Goal: Information Seeking & Learning: Learn about a topic

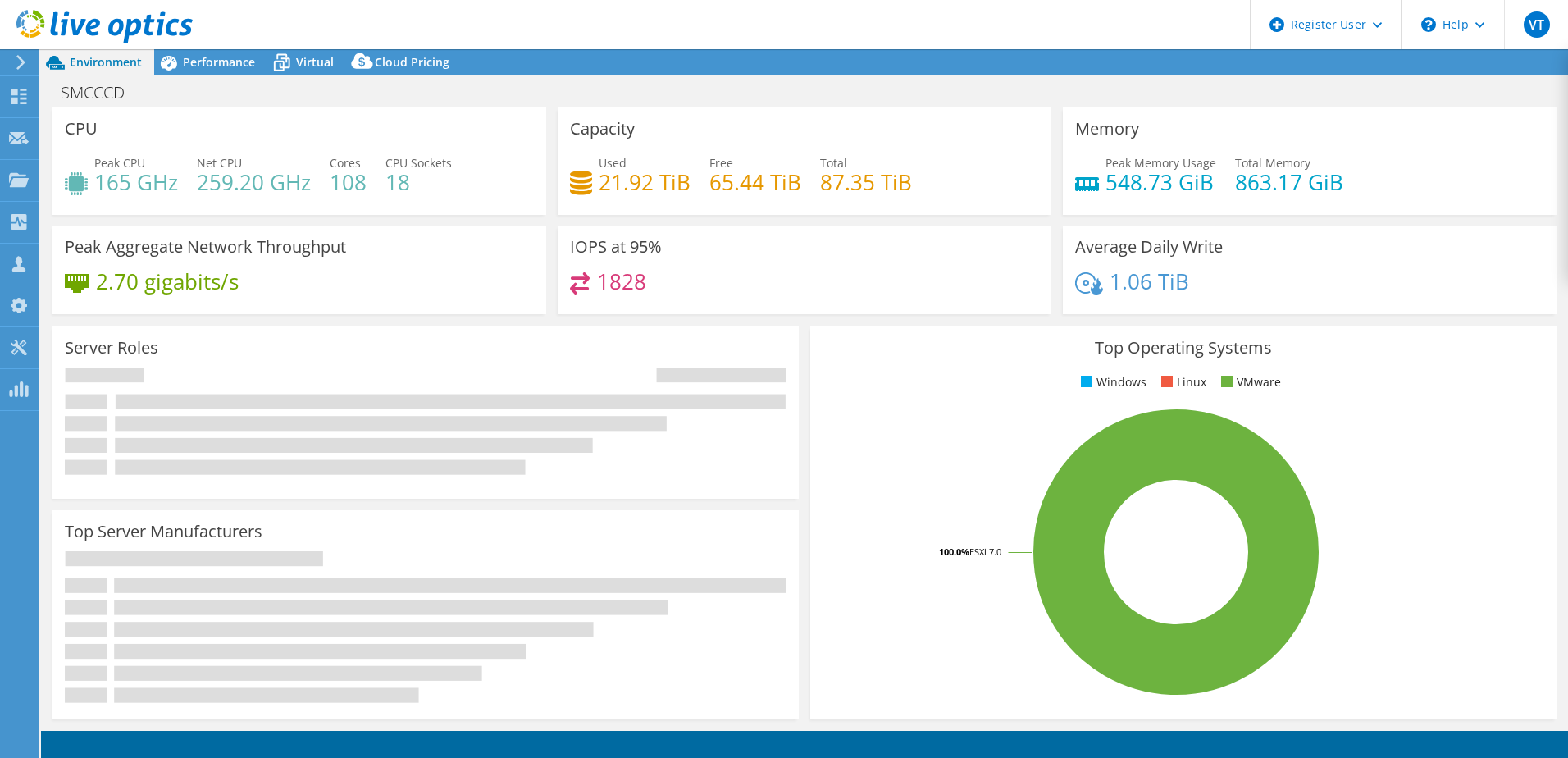
select select "USWest"
select select "USD"
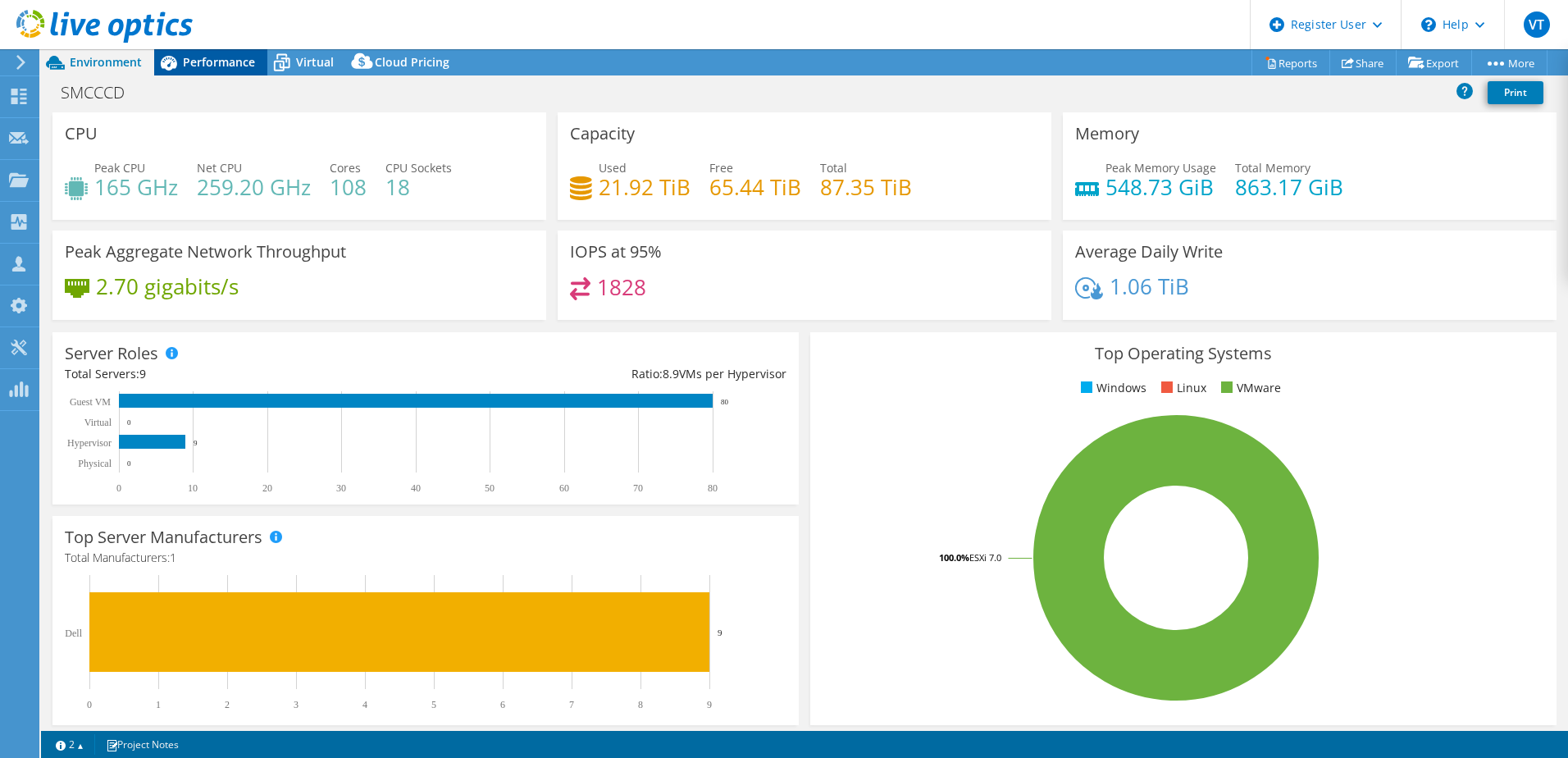
click at [216, 66] on span "Performance" at bounding box center [219, 62] width 72 height 16
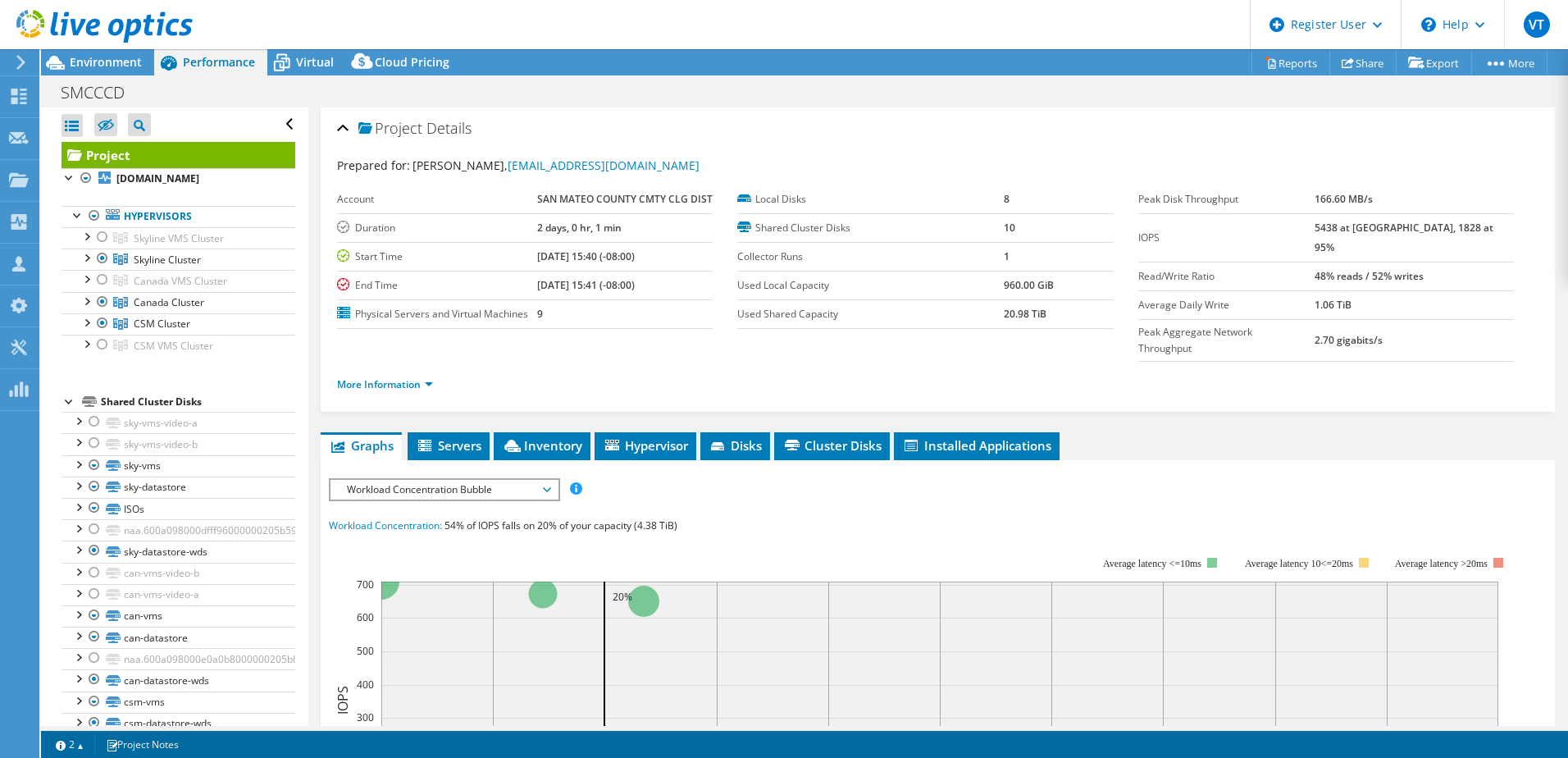
click at [108, 54] on div at bounding box center [96, 28] width 193 height 55
click at [107, 60] on span "Environment" at bounding box center [105, 62] width 72 height 16
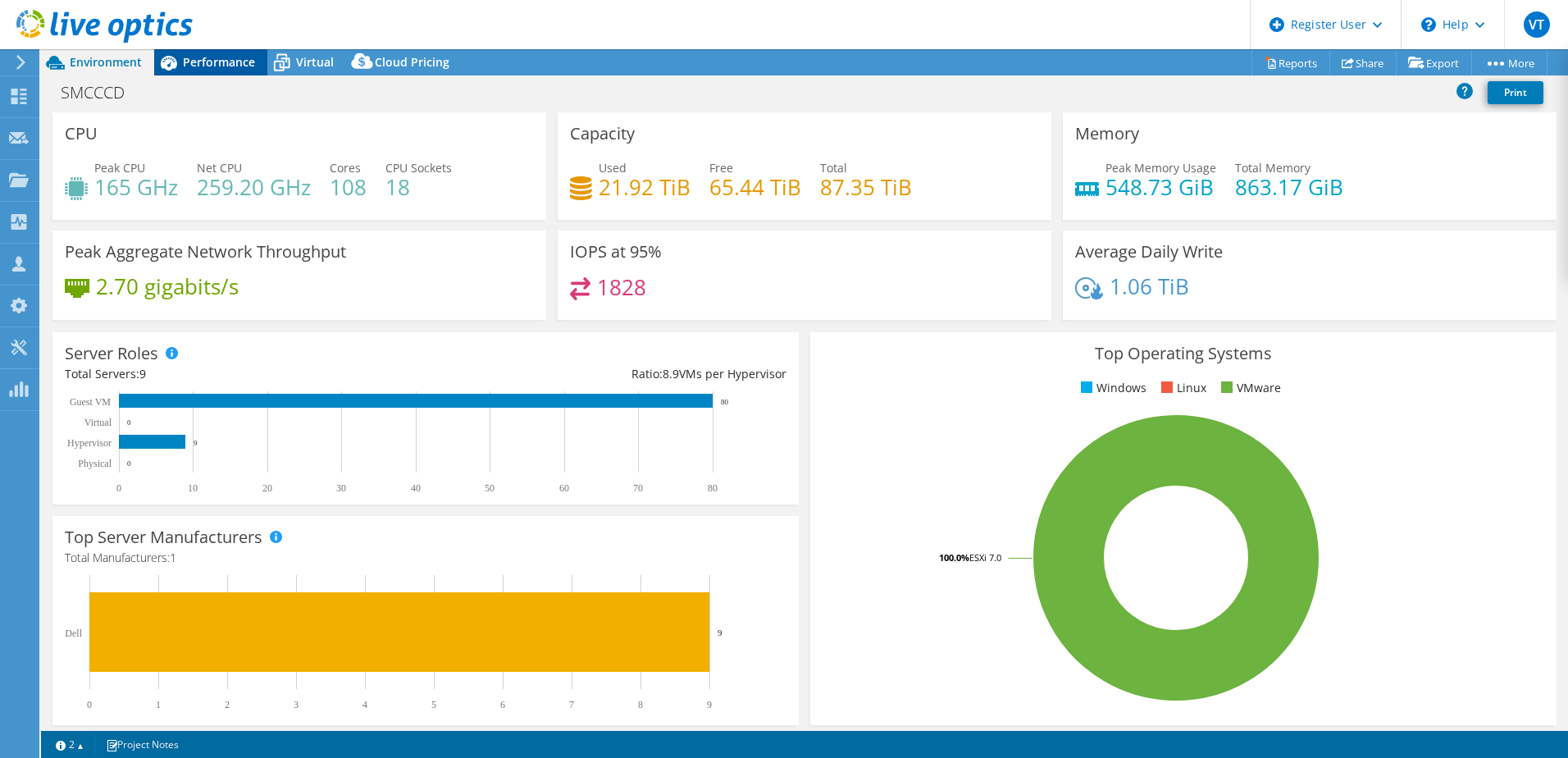
click at [217, 61] on span "Performance" at bounding box center [219, 62] width 72 height 16
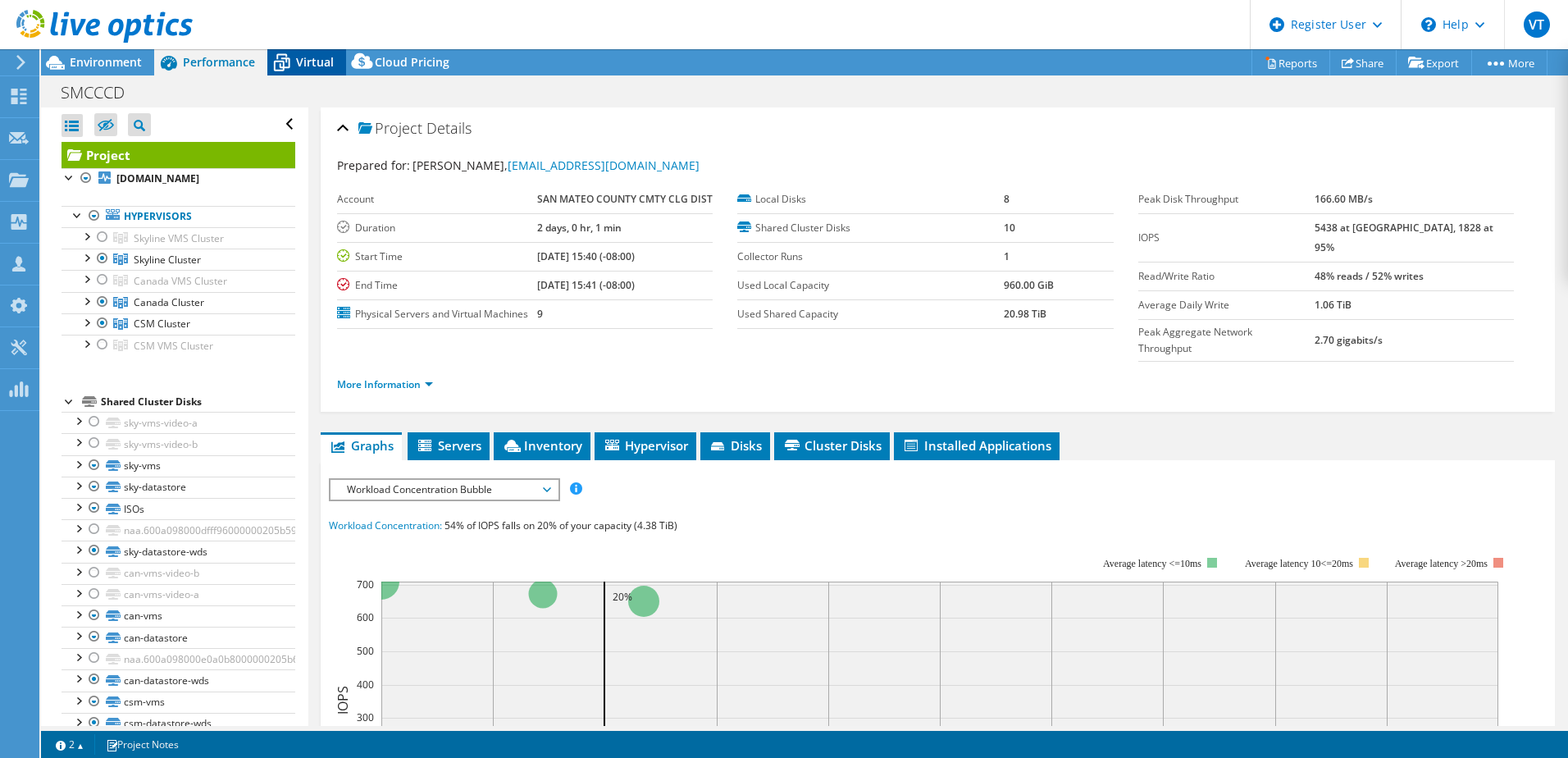
click at [308, 61] on span "Virtual" at bounding box center [315, 62] width 38 height 16
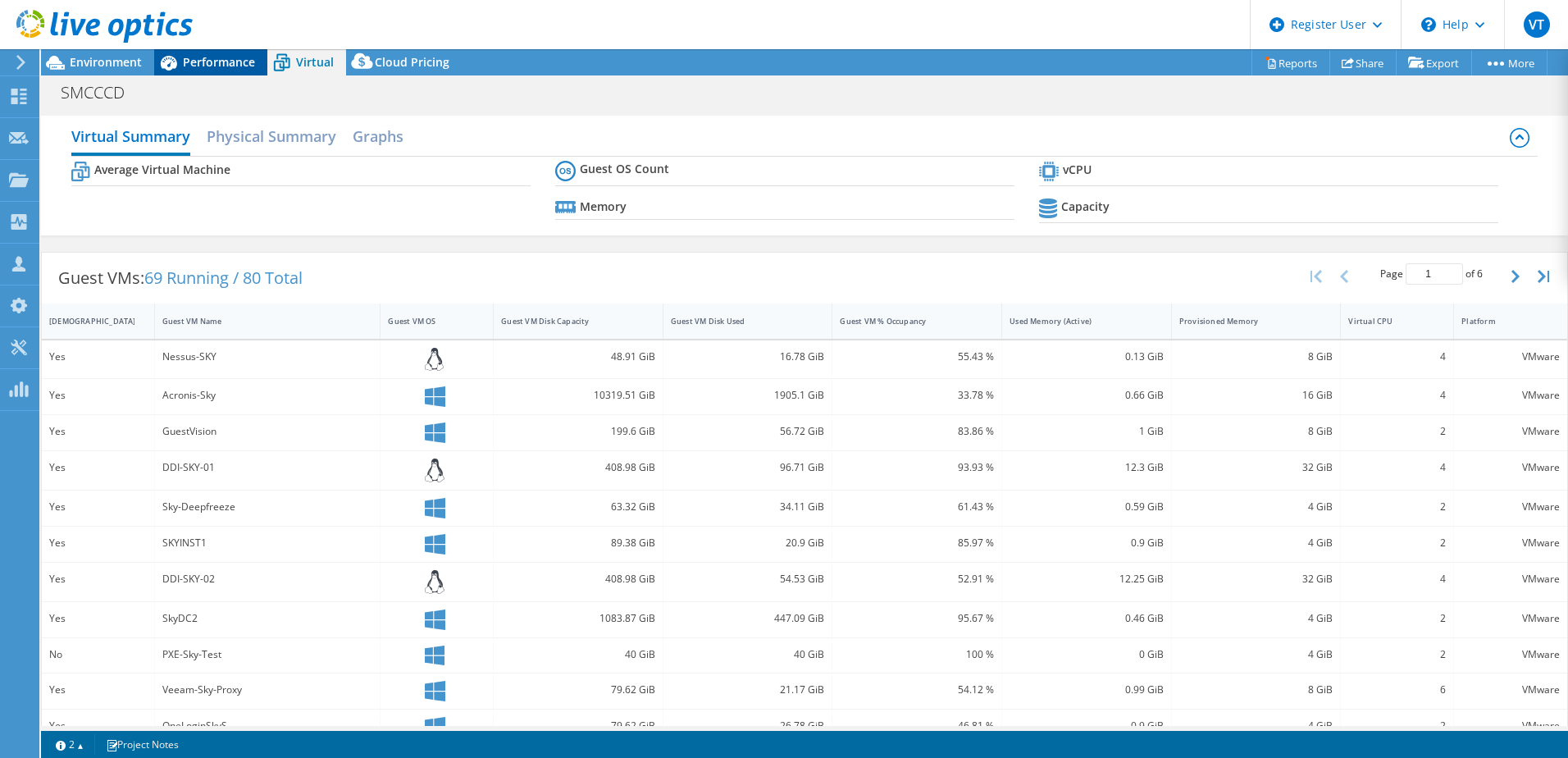
click at [237, 55] on span "Performance" at bounding box center [219, 62] width 72 height 16
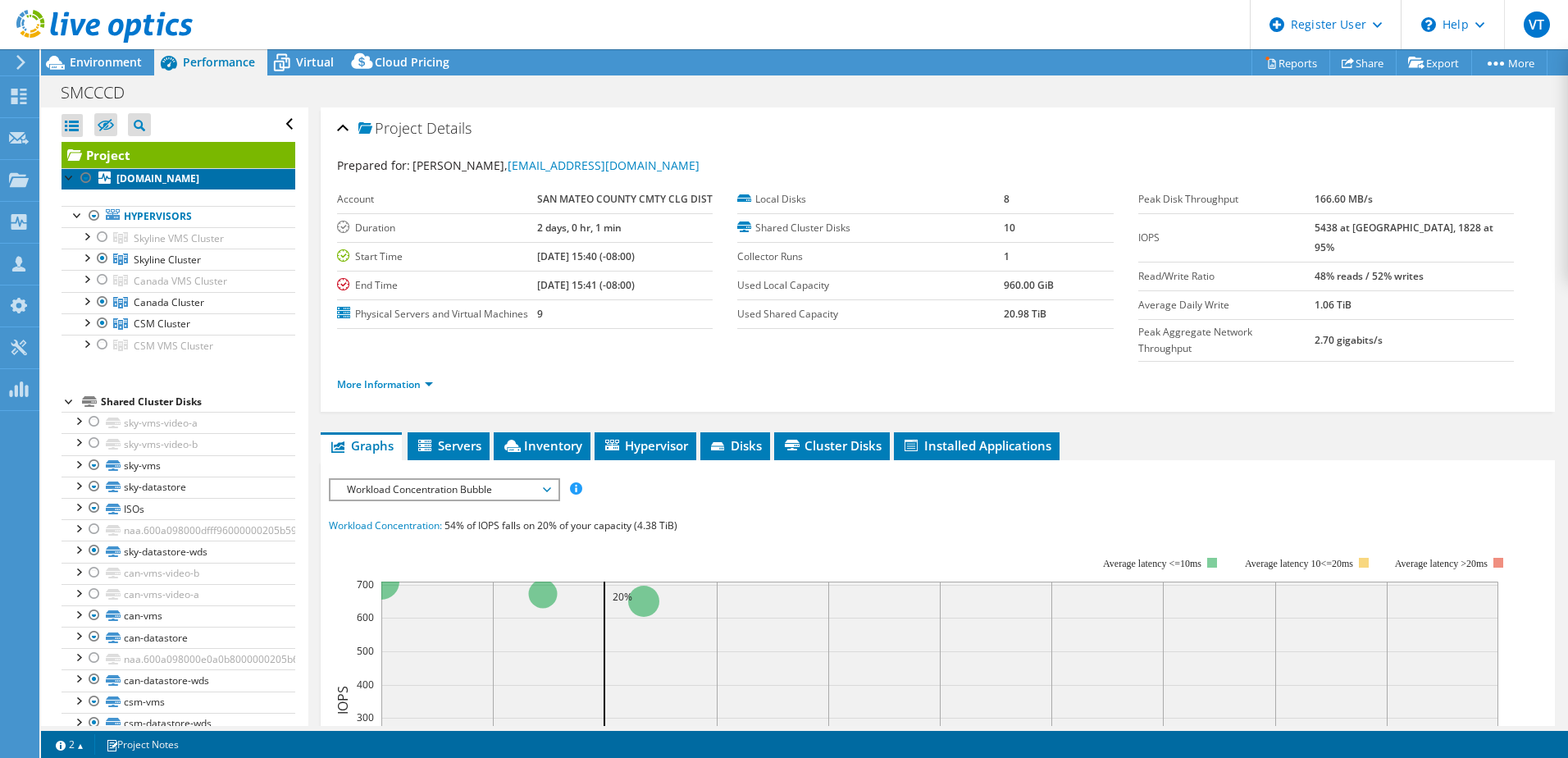
click at [176, 177] on b "[DOMAIN_NAME]" at bounding box center [158, 178] width 83 height 14
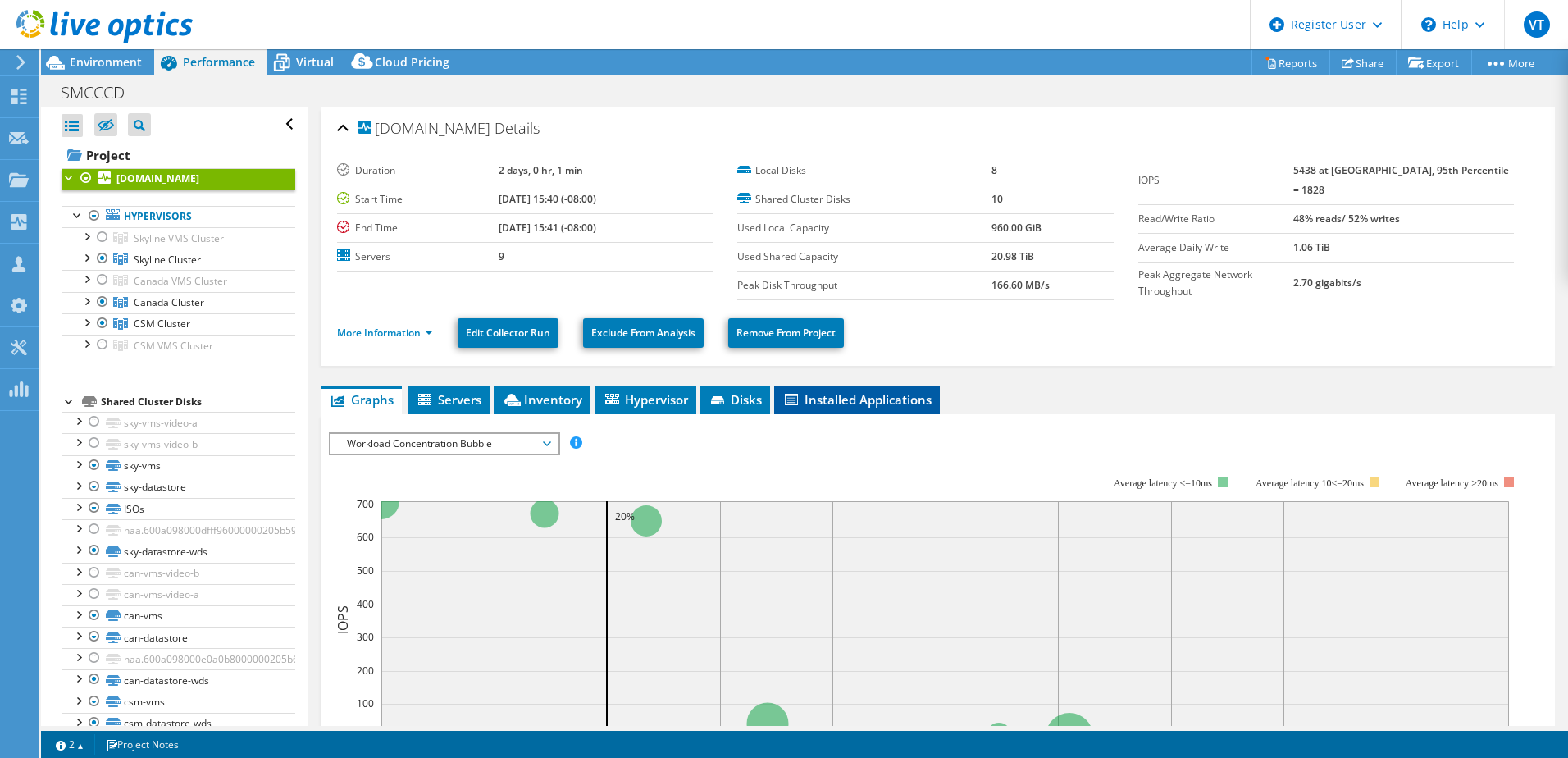
click at [862, 402] on span "Installed Applications" at bounding box center [857, 400] width 149 height 17
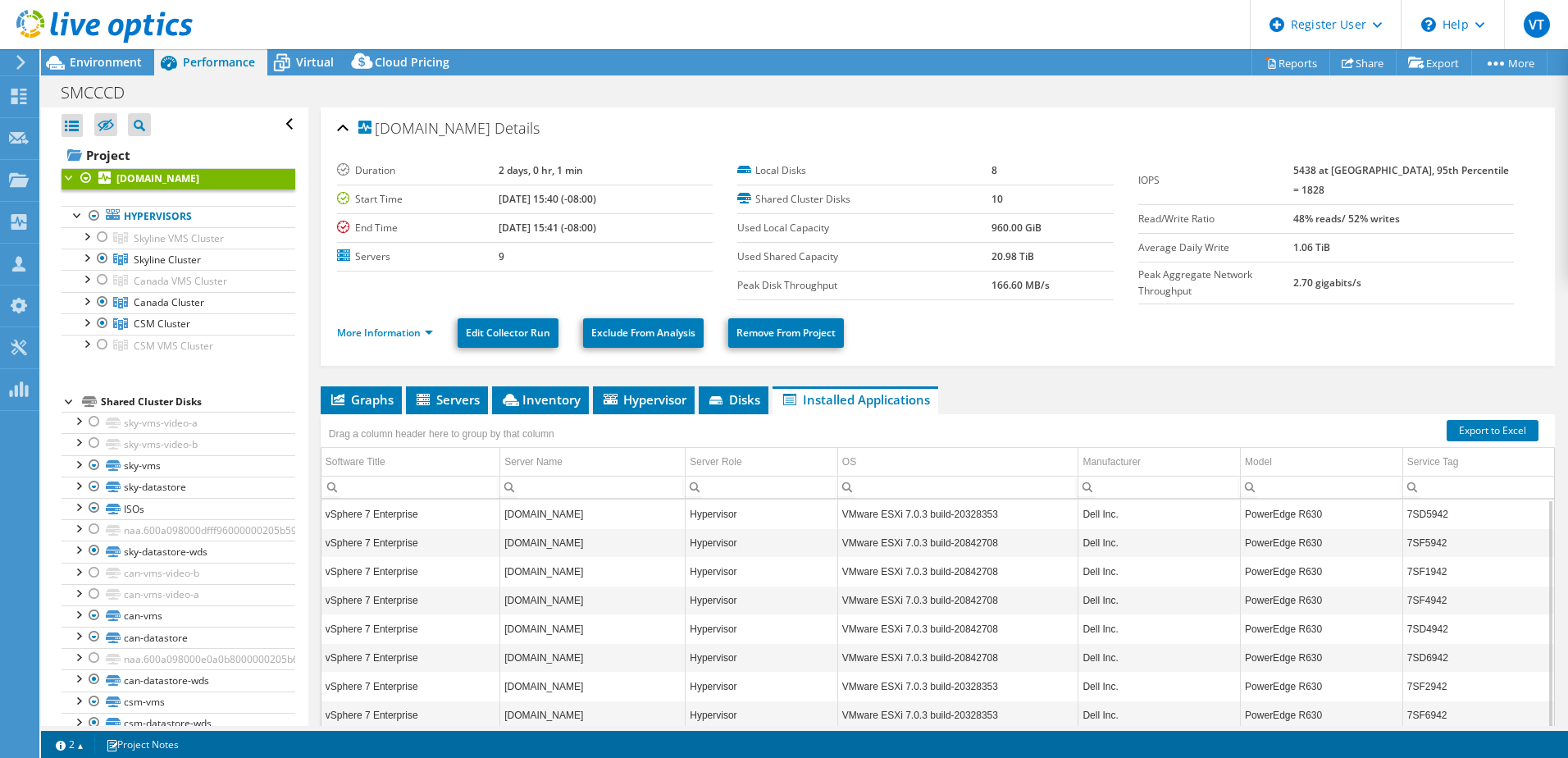
scroll to position [95, 0]
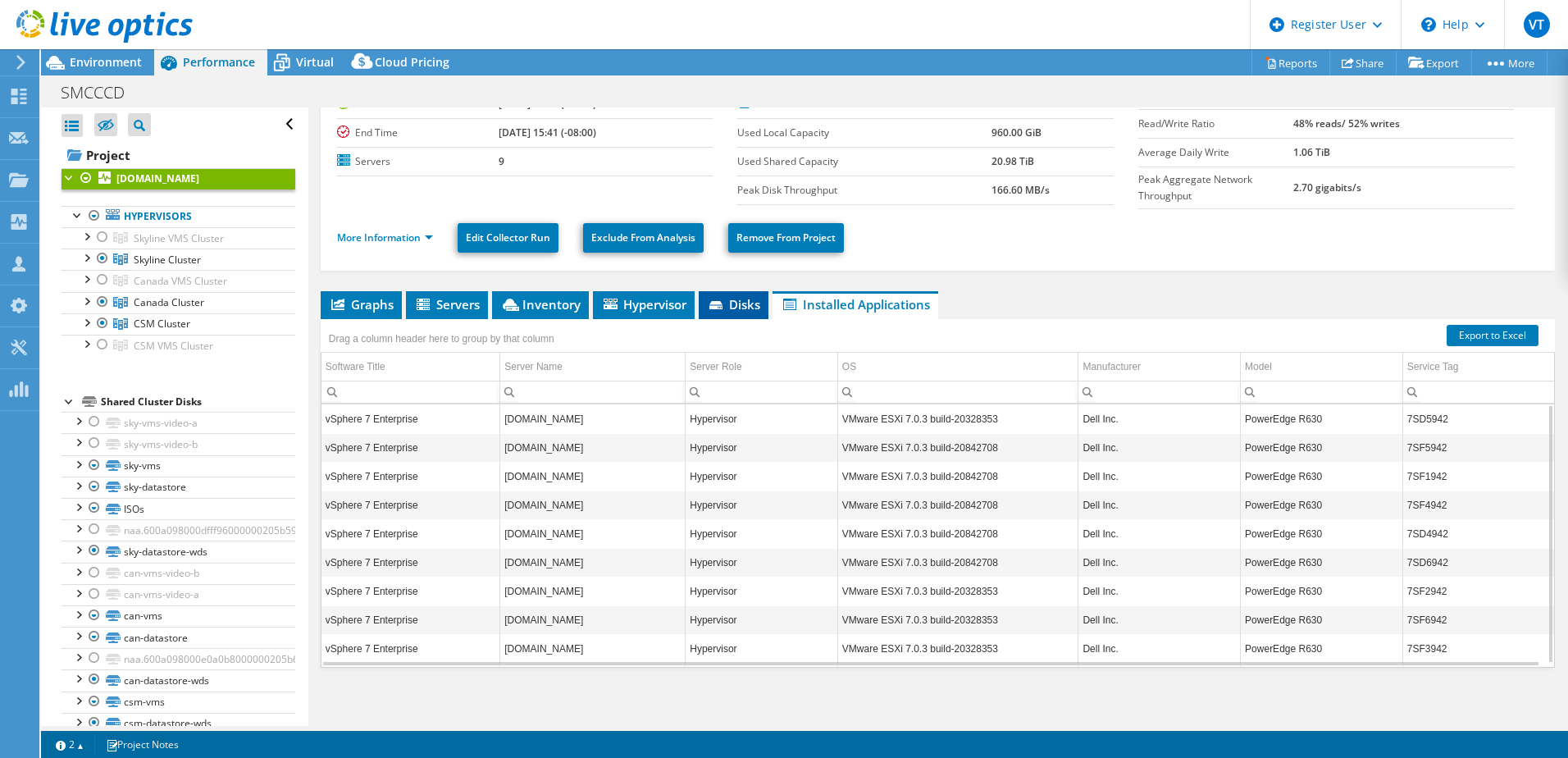
click at [722, 296] on span "Disks" at bounding box center [734, 304] width 53 height 17
